Goal: Task Accomplishment & Management: Manage account settings

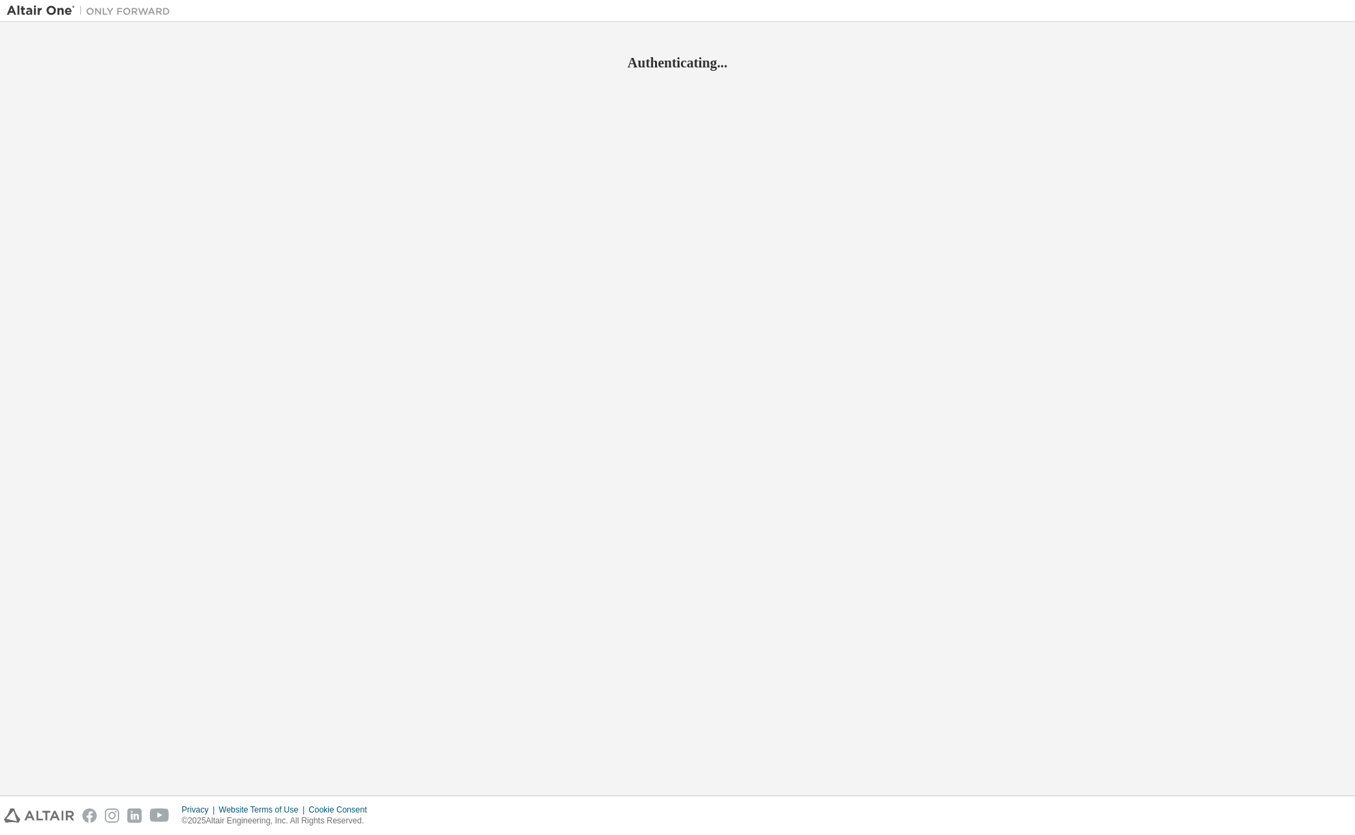
drag, startPoint x: 0, startPoint y: 0, endPoint x: 1298, endPoint y: 116, distance: 1302.8
click at [1298, 116] on div "Authenticating..." at bounding box center [677, 409] width 1341 height 760
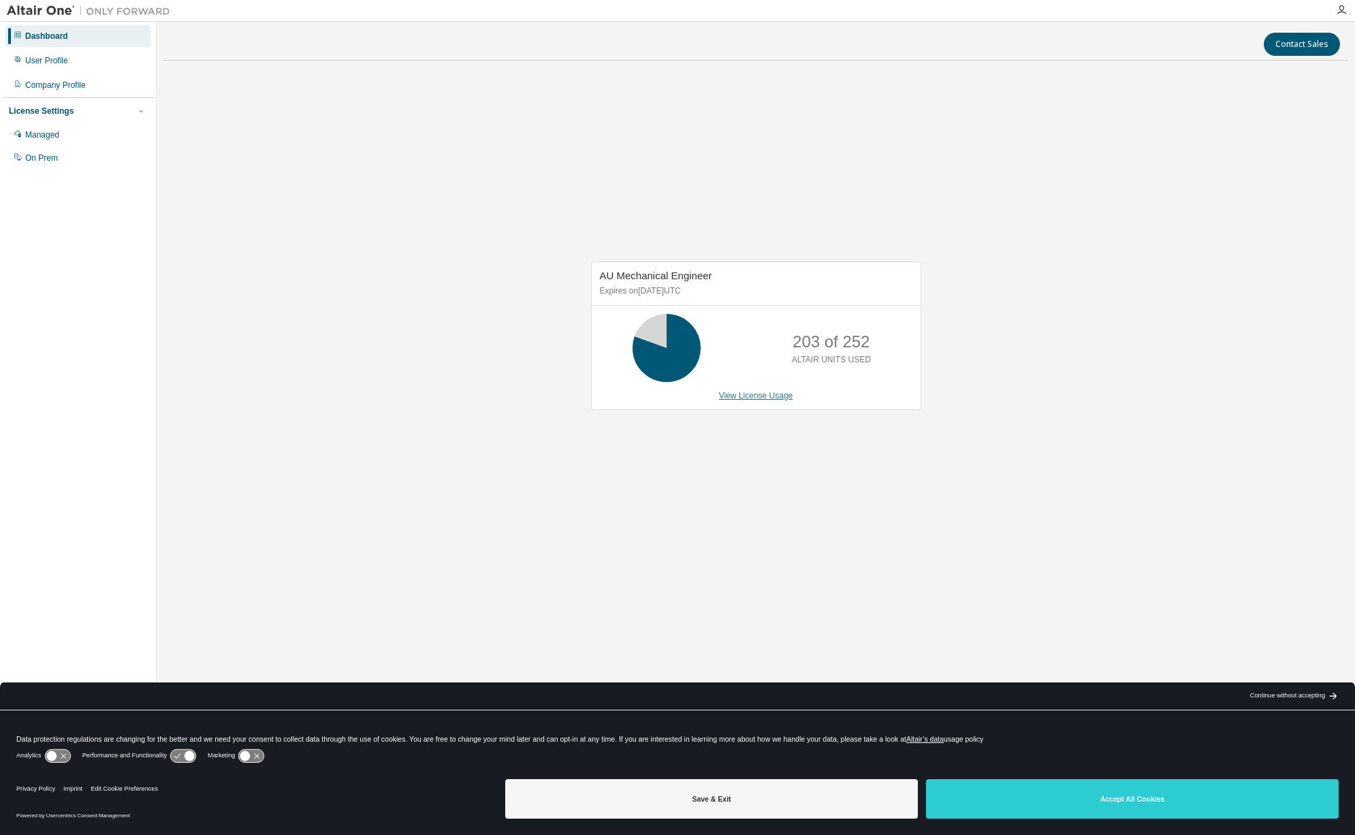
click at [765, 400] on link "View License Usage" at bounding box center [756, 396] width 74 height 10
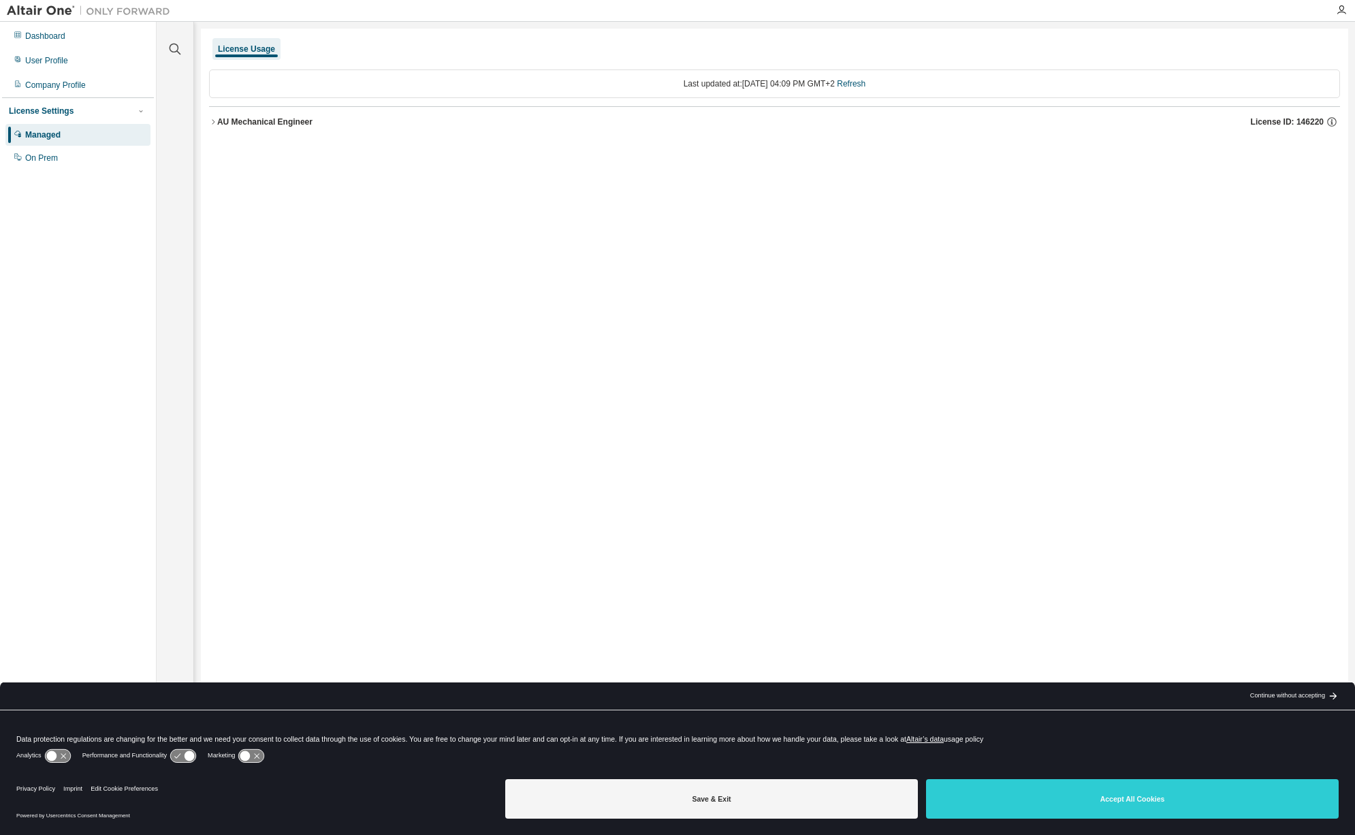
click at [212, 123] on icon "button" at bounding box center [213, 122] width 8 height 8
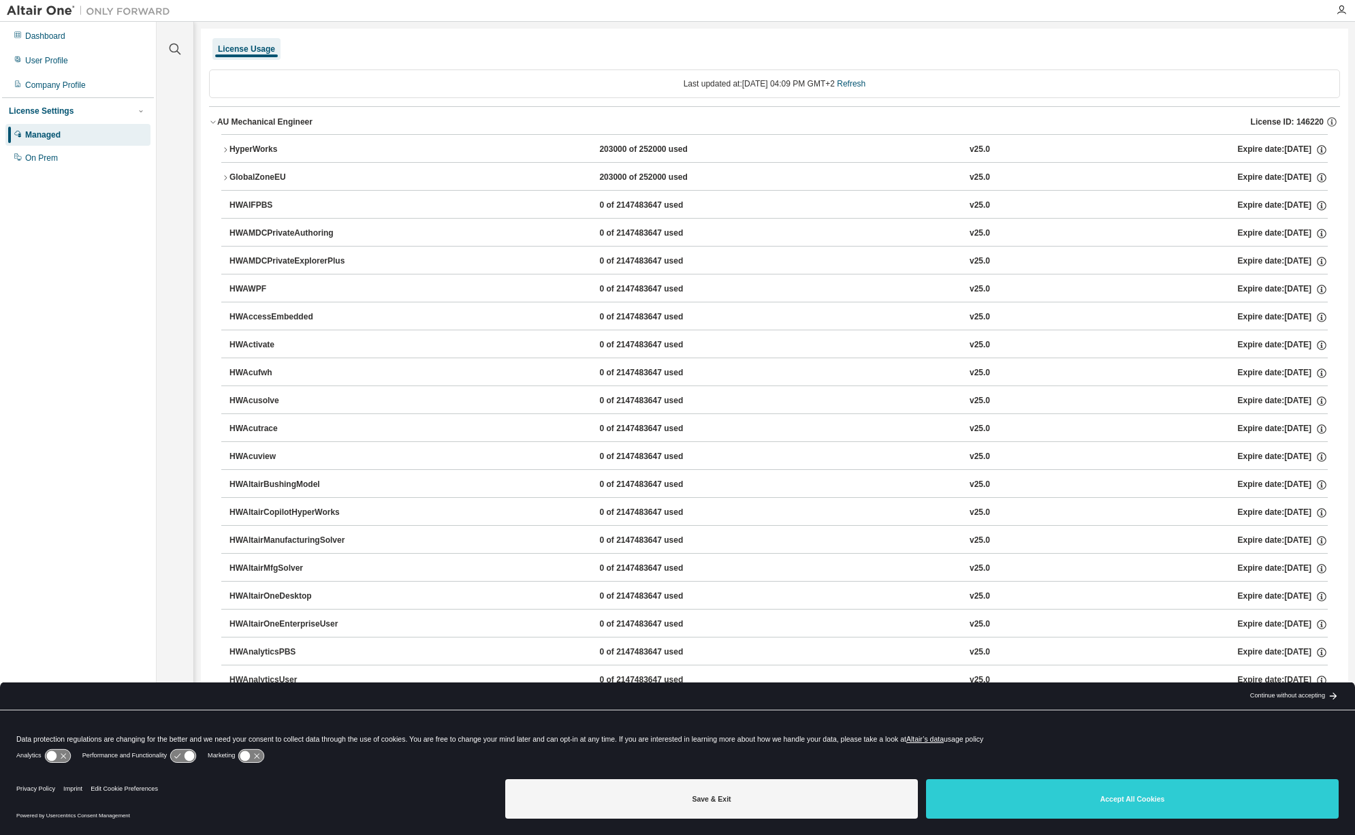
click at [226, 162] on button "HyperWorks 203000 of 252000 used v25.0 Expire date: [DATE]" at bounding box center [774, 150] width 1106 height 30
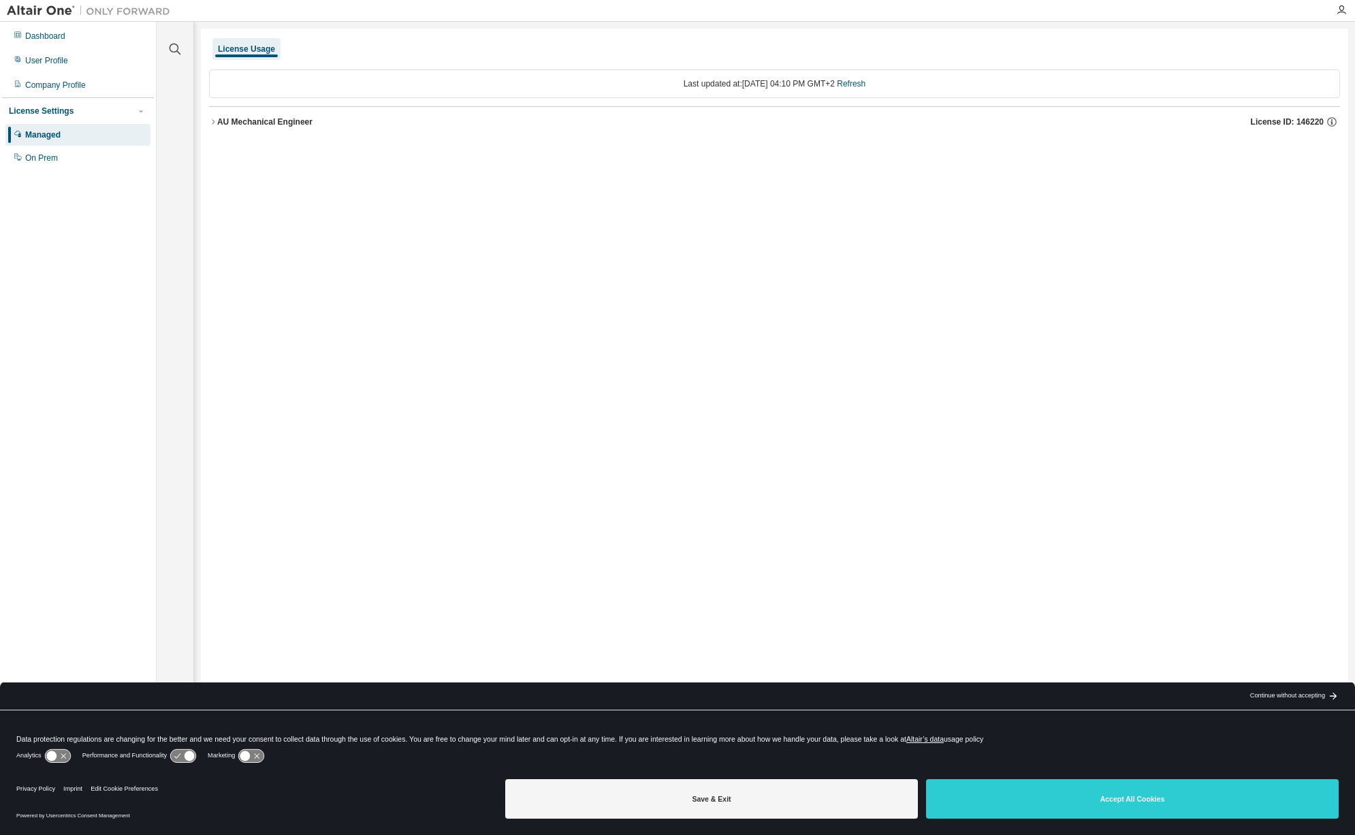
click at [232, 127] on div "AU Mechanical Engineer License ID: 146220" at bounding box center [778, 122] width 1123 height 12
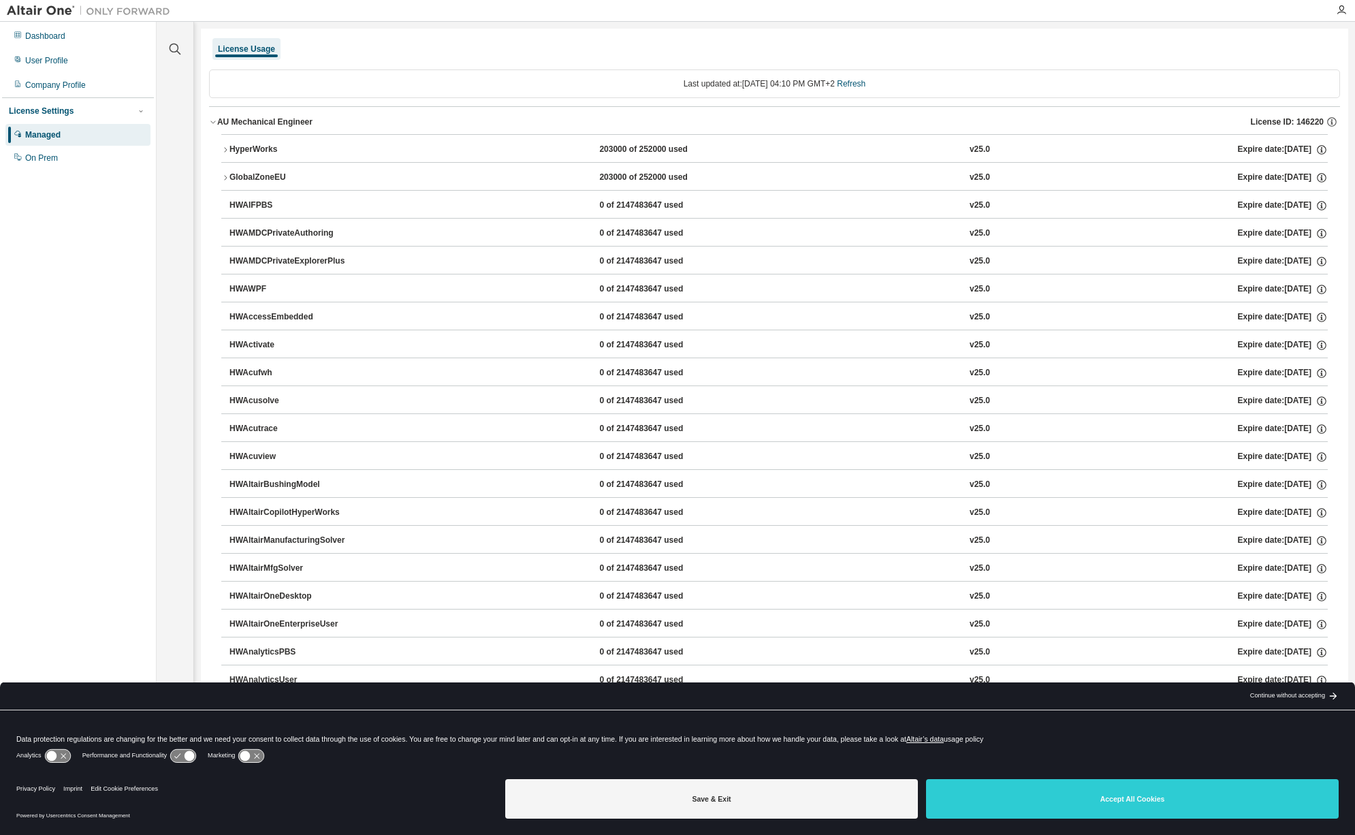
click at [229, 149] on div "HyperWorks" at bounding box center [290, 150] width 123 height 12
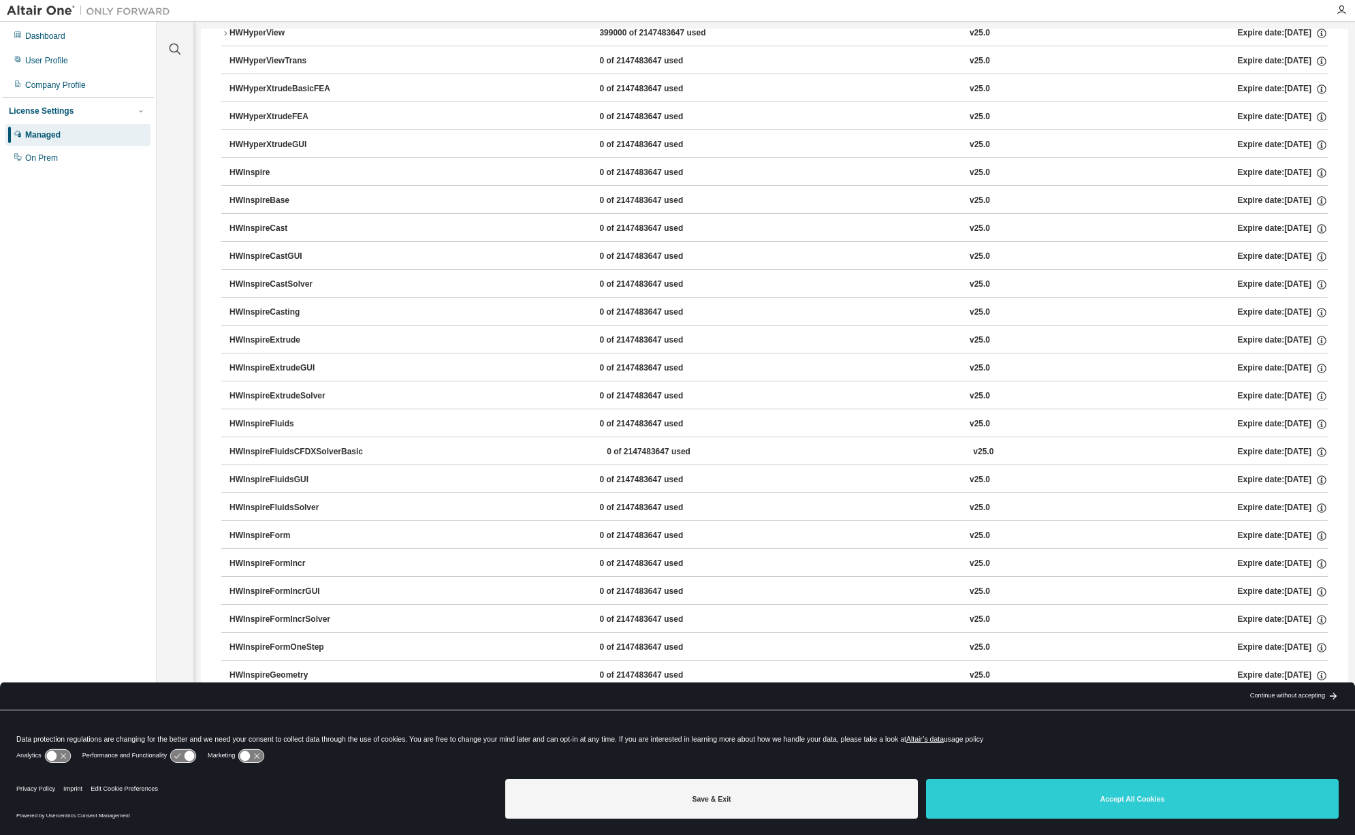
scroll to position [4221, 0]
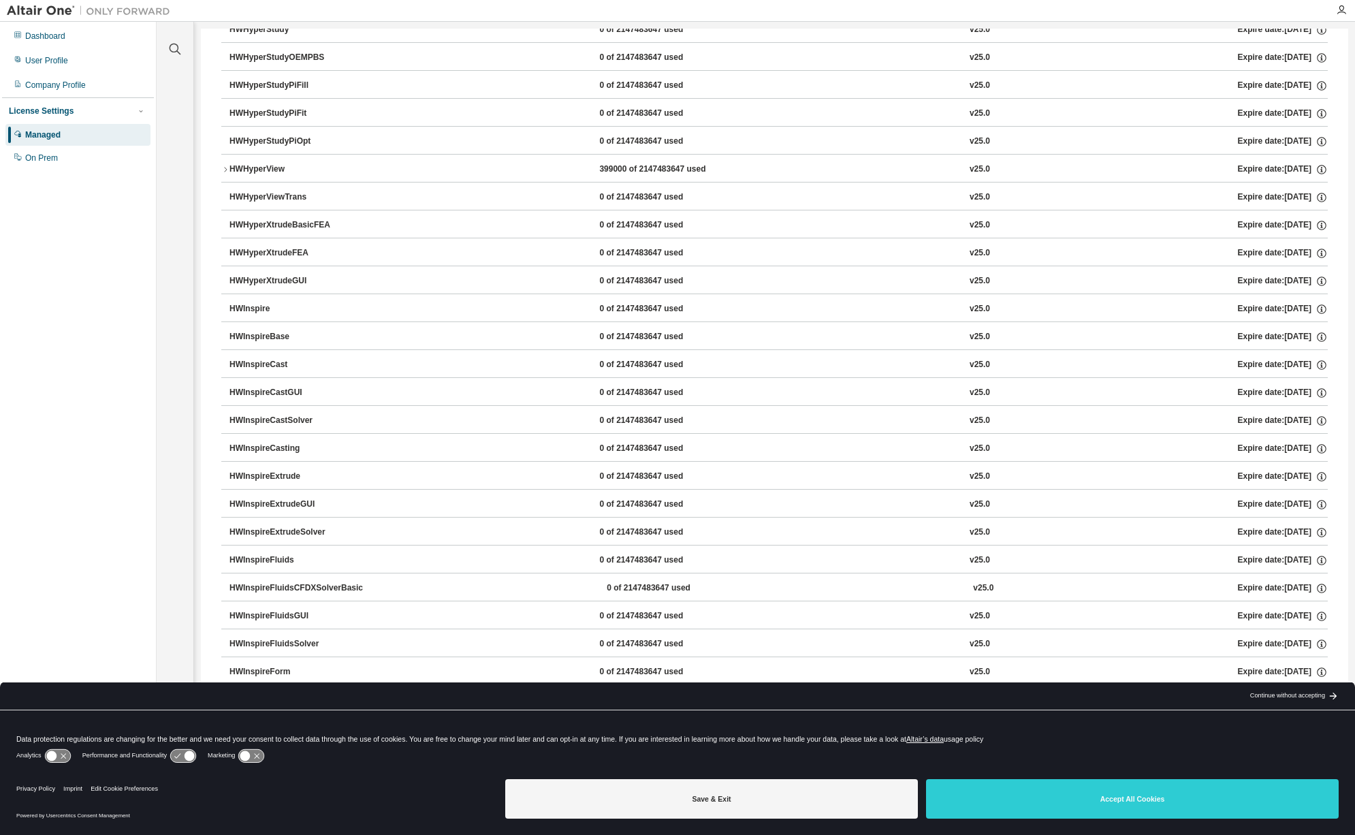
click at [225, 169] on icon "button" at bounding box center [225, 169] width 8 height 8
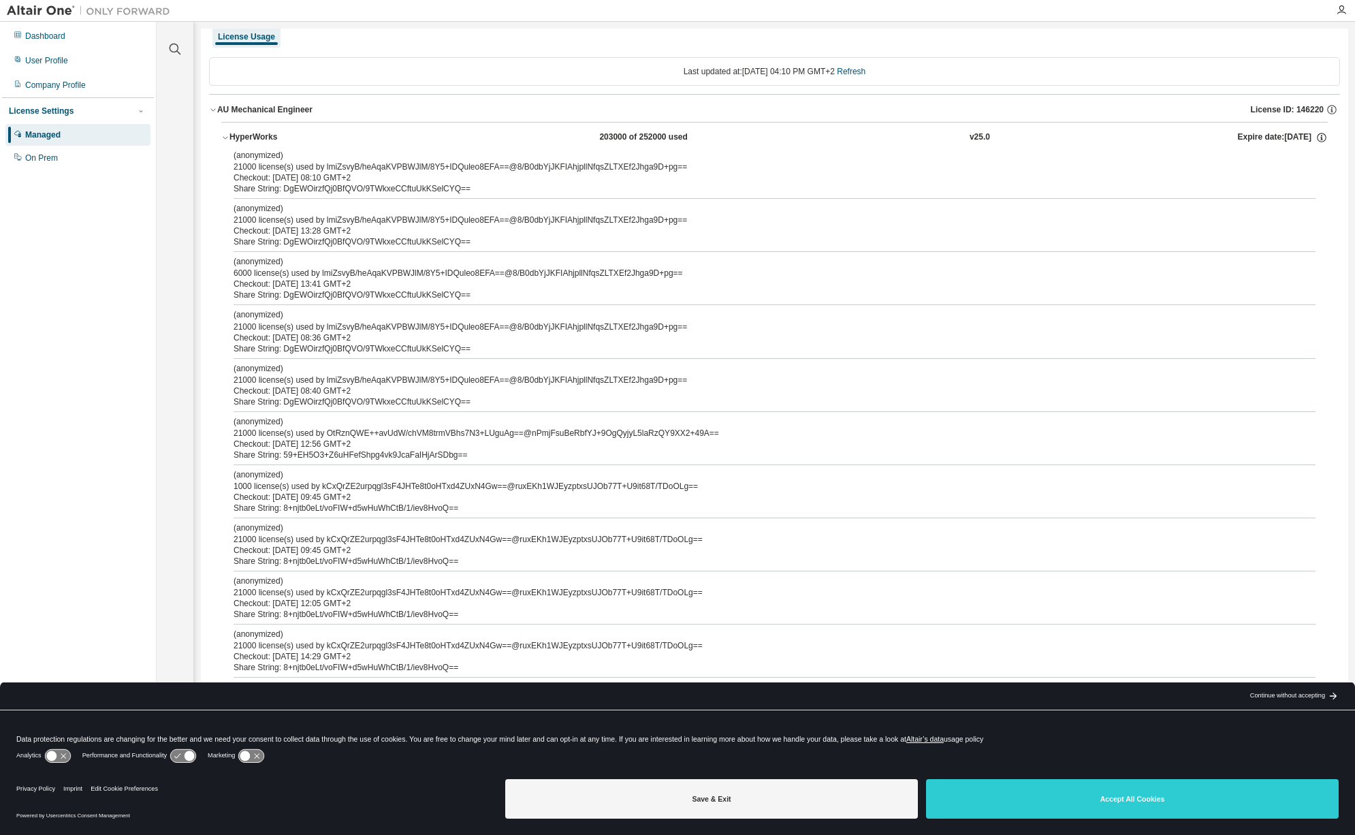
scroll to position [0, 0]
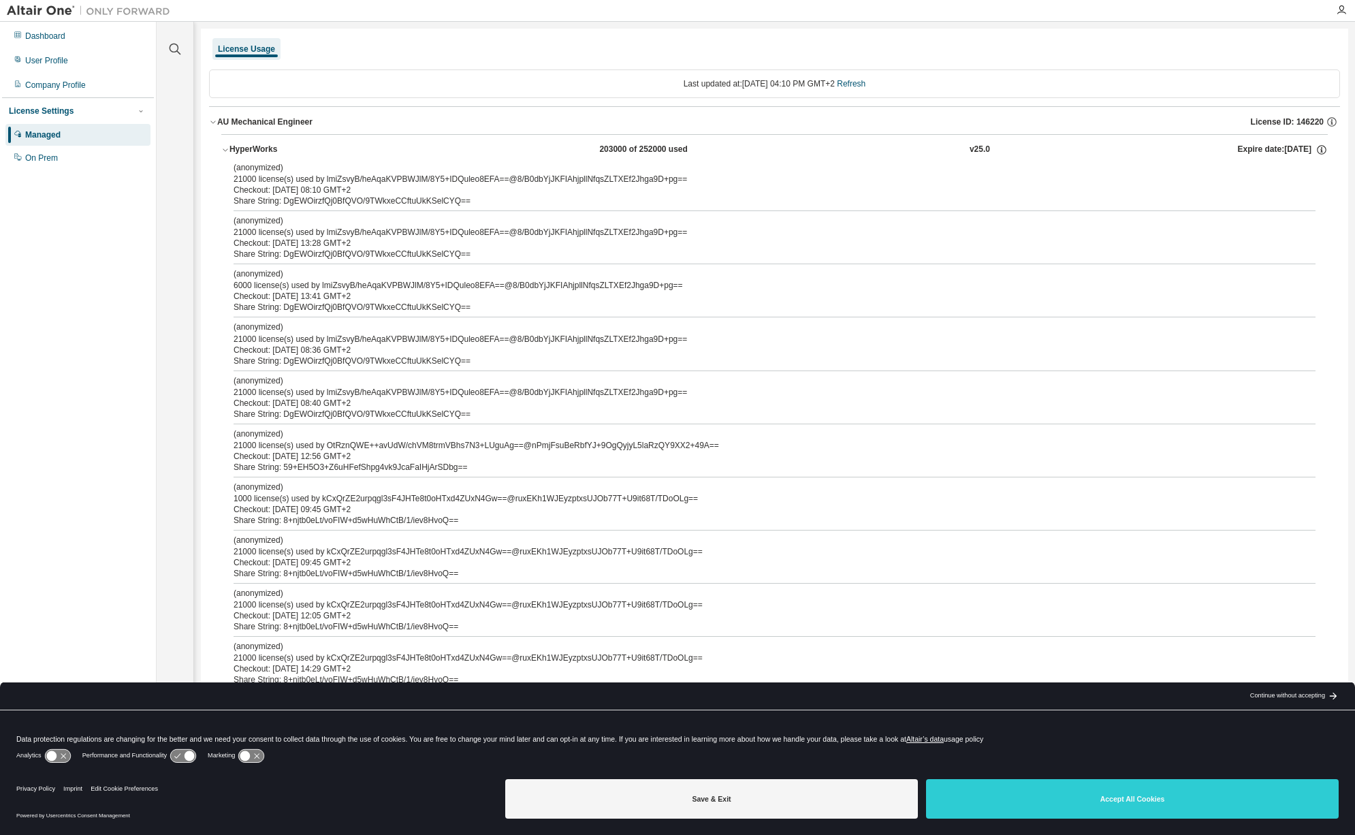
click at [228, 148] on icon "button" at bounding box center [225, 150] width 8 height 8
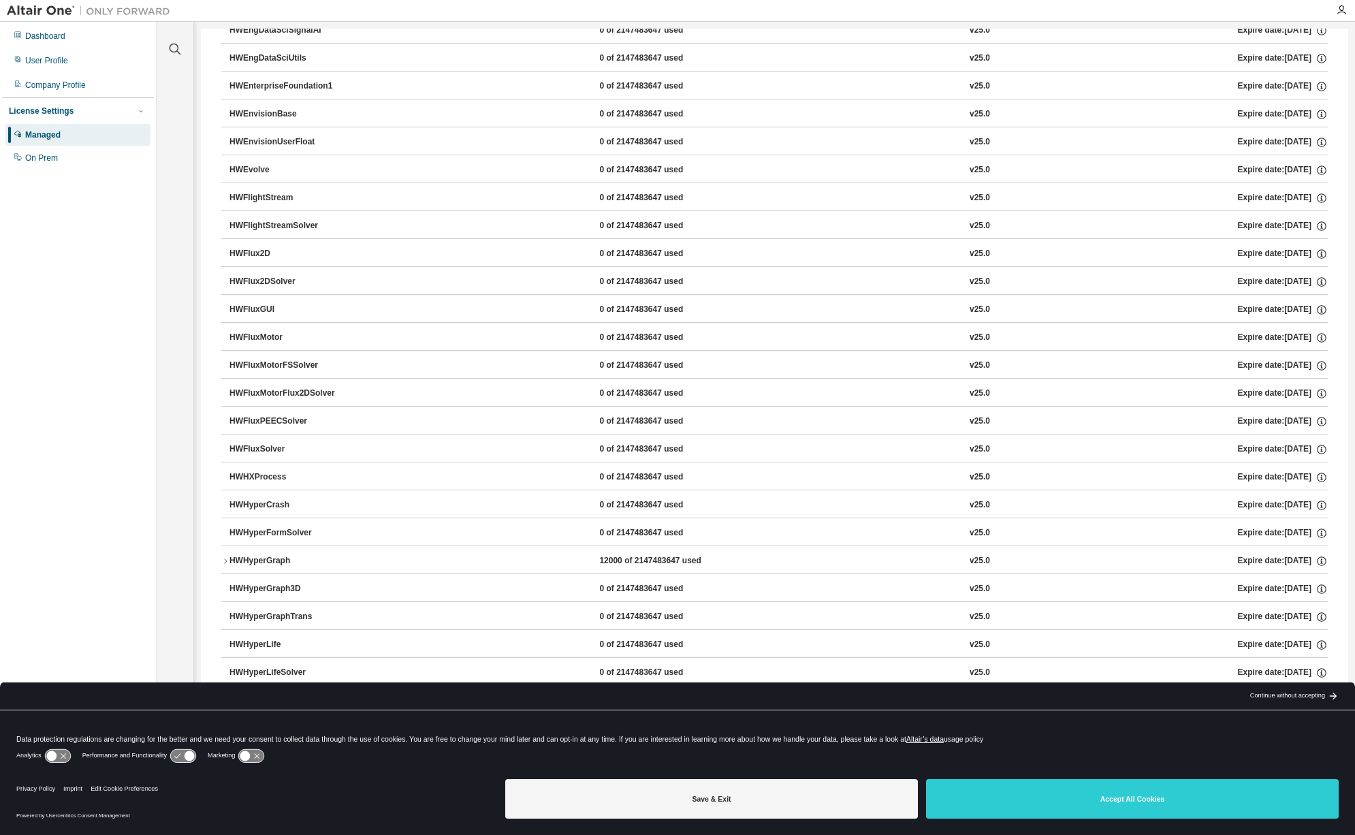
scroll to position [1770, 0]
